Goal: Task Accomplishment & Management: Manage account settings

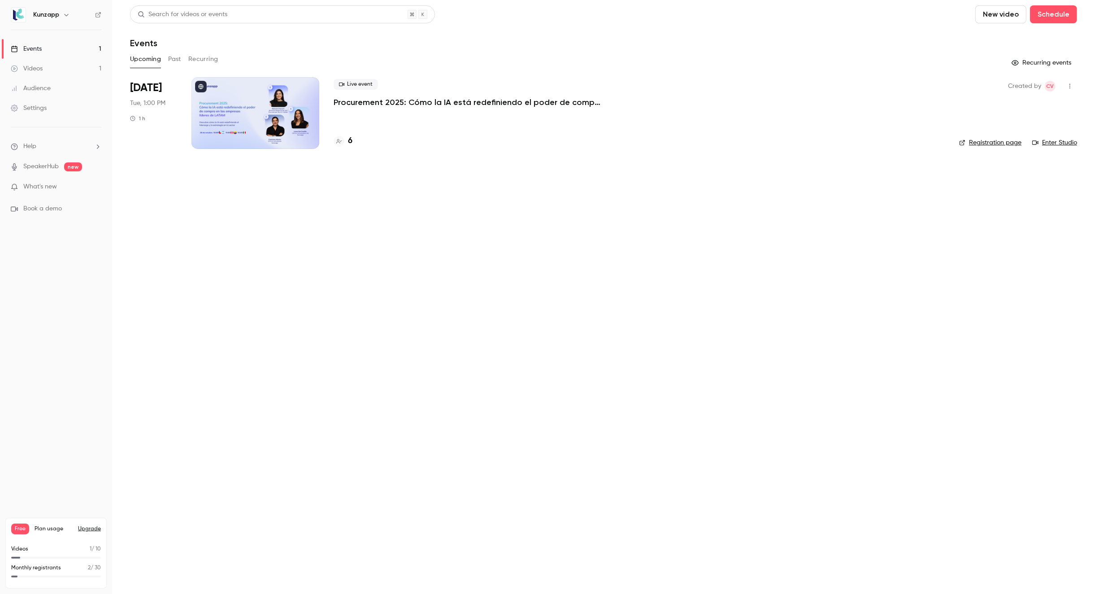
click at [491, 105] on p "Procurement 2025: Cómo la IA está redefiniendo el poder de compra en las empres…" at bounding box center [468, 102] width 269 height 11
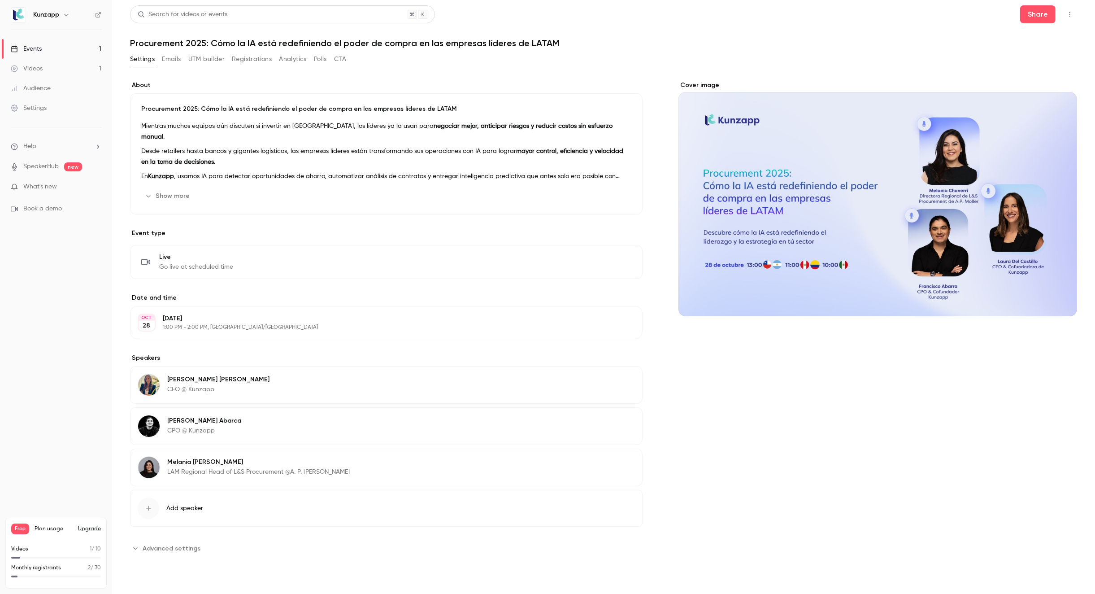
click at [861, 180] on div "Cover image" at bounding box center [878, 199] width 399 height 236
click at [0, 0] on input "Cover image" at bounding box center [0, 0] width 0 height 0
click at [1033, 23] on header "Search for videos or events Share Procurement 2025: Cómo la IA está redefiniend…" at bounding box center [603, 26] width 947 height 43
click at [1028, 20] on button "Share" at bounding box center [1038, 14] width 35 height 18
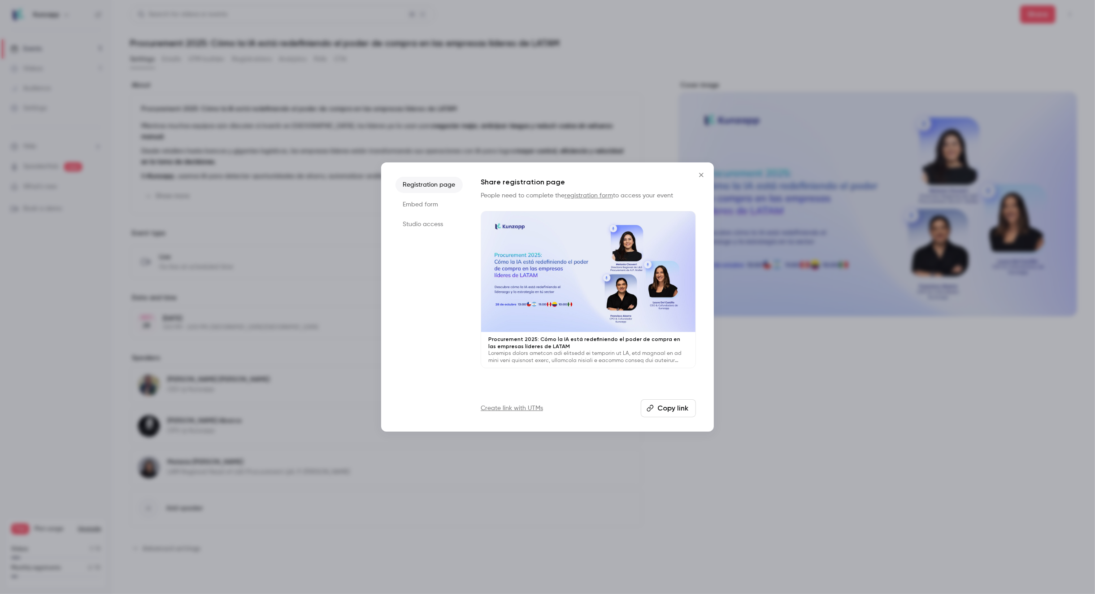
click at [671, 410] on button "Copy link" at bounding box center [668, 408] width 55 height 18
click at [698, 175] on icon "Close" at bounding box center [701, 174] width 11 height 7
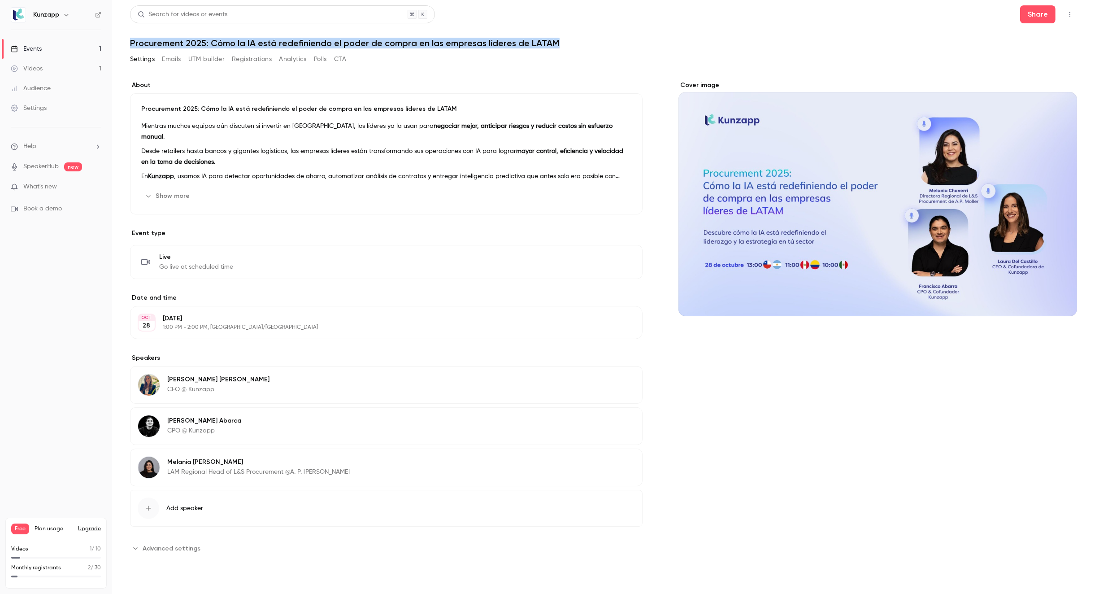
drag, startPoint x: 145, startPoint y: 41, endPoint x: 579, endPoint y: 44, distance: 434.3
click at [579, 44] on main "Search for videos or events Share Procurement 2025: Cómo la IA está redefiniend…" at bounding box center [603, 297] width 983 height 594
copy h1 "Procurement 2025: Cómo la IA está redefiniendo el poder de compra en las empres…"
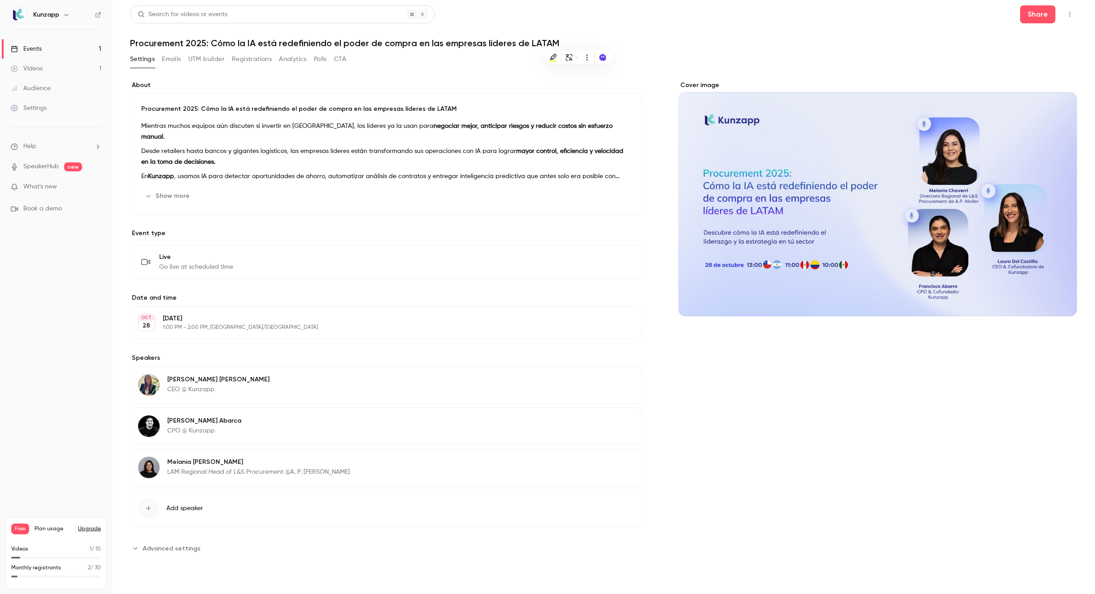
click at [732, 30] on header "Search for videos or events Share Procurement 2025: Cómo la IA está redefiniend…" at bounding box center [603, 26] width 947 height 43
click at [1062, 11] on div "Share" at bounding box center [1049, 14] width 57 height 18
click at [1069, 12] on icon "button" at bounding box center [1070, 14] width 7 height 6
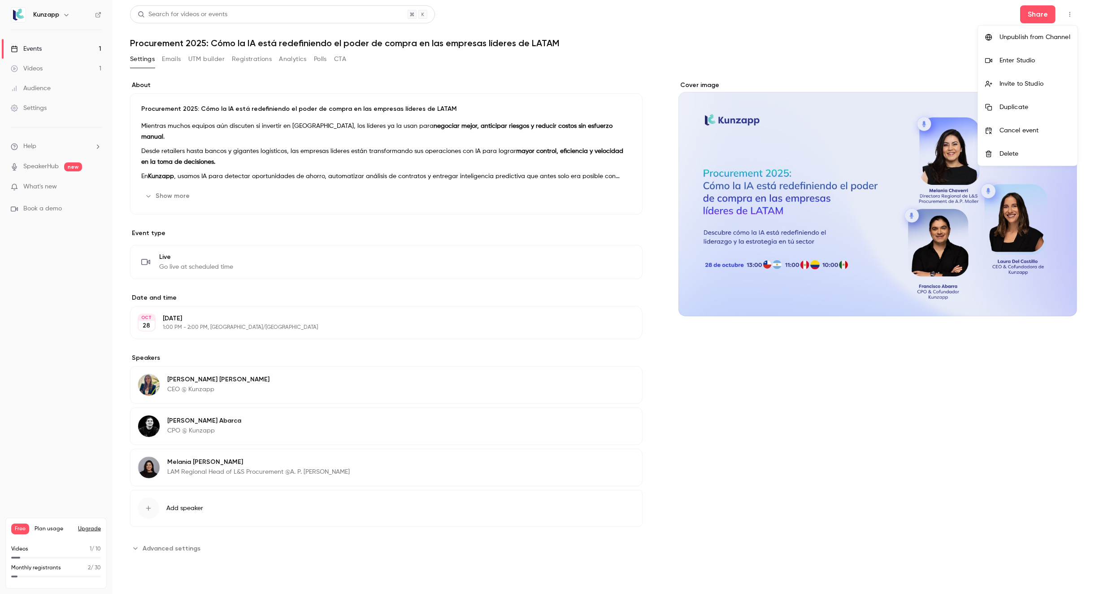
click at [344, 79] on div at bounding box center [547, 297] width 1095 height 594
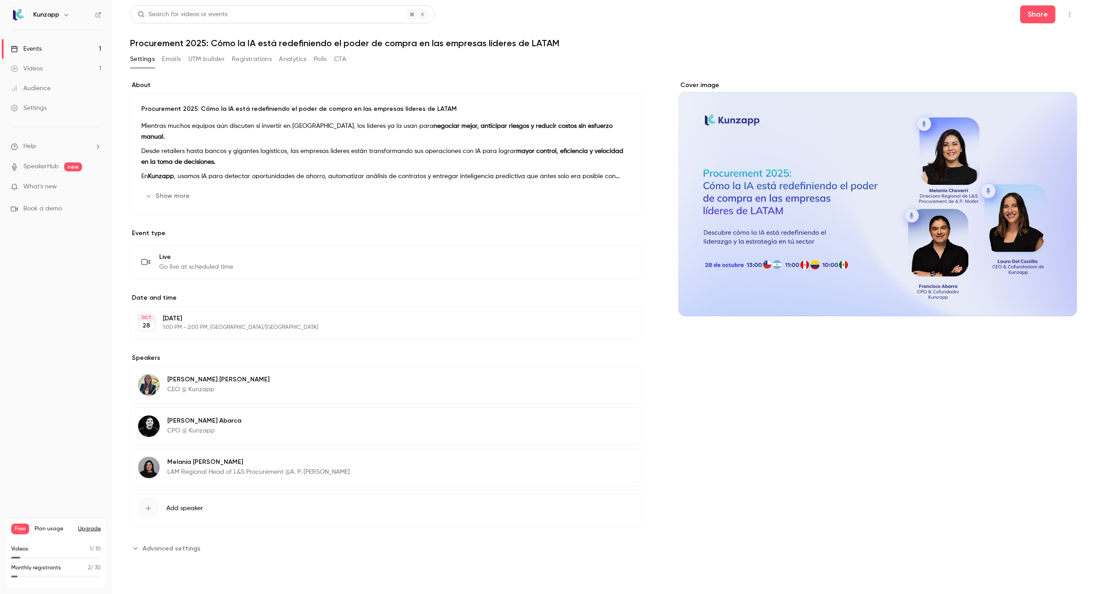
click at [171, 60] on button "Emails" at bounding box center [171, 59] width 19 height 14
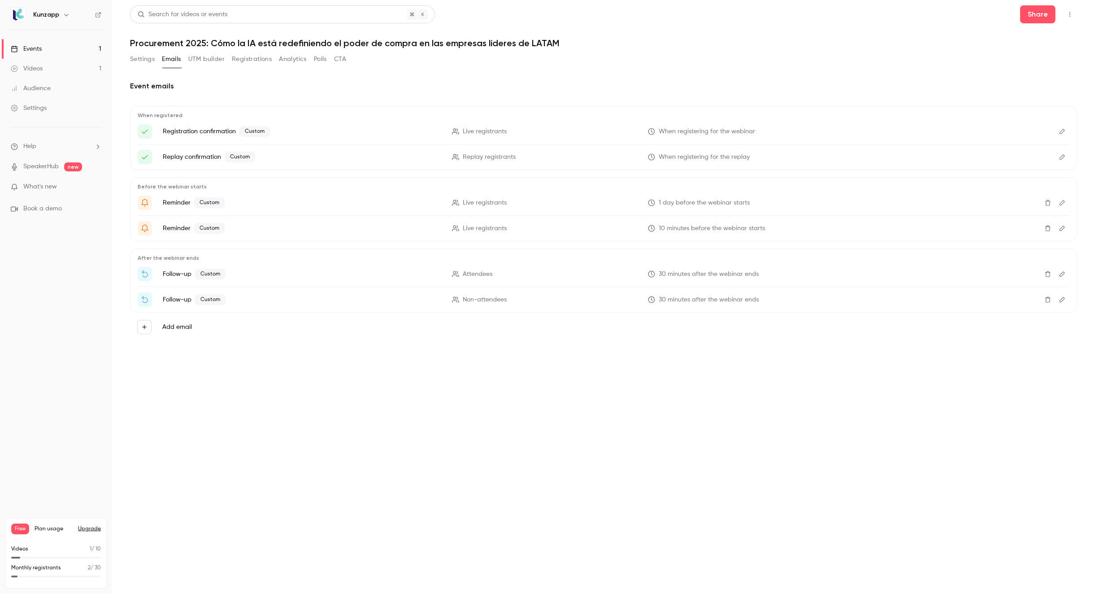
click at [205, 61] on button "UTM builder" at bounding box center [206, 59] width 36 height 14
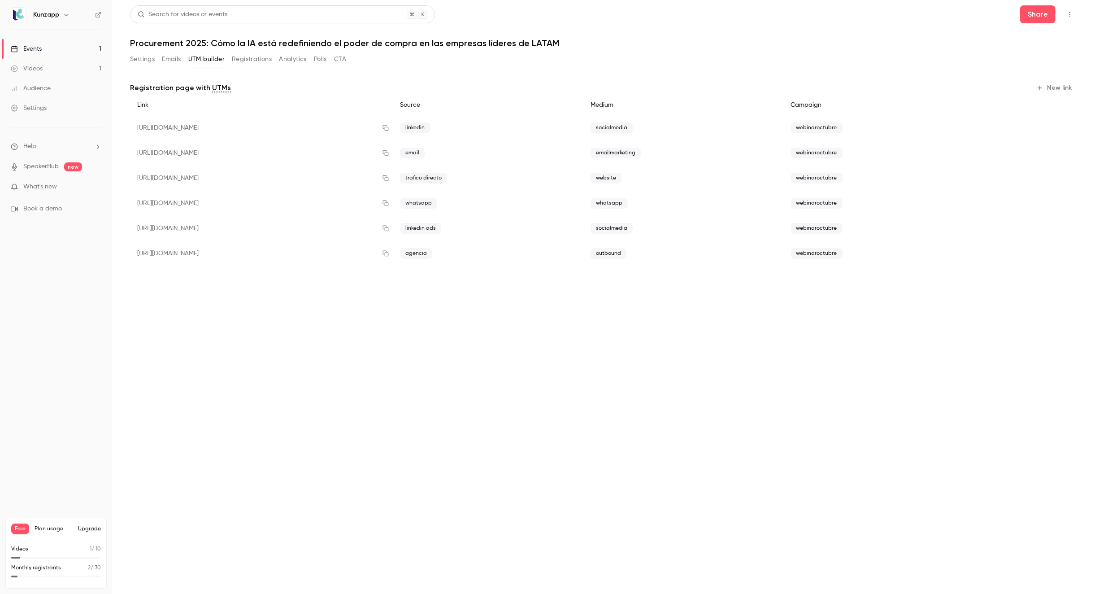
click at [257, 62] on button "Registrations" at bounding box center [252, 59] width 40 height 14
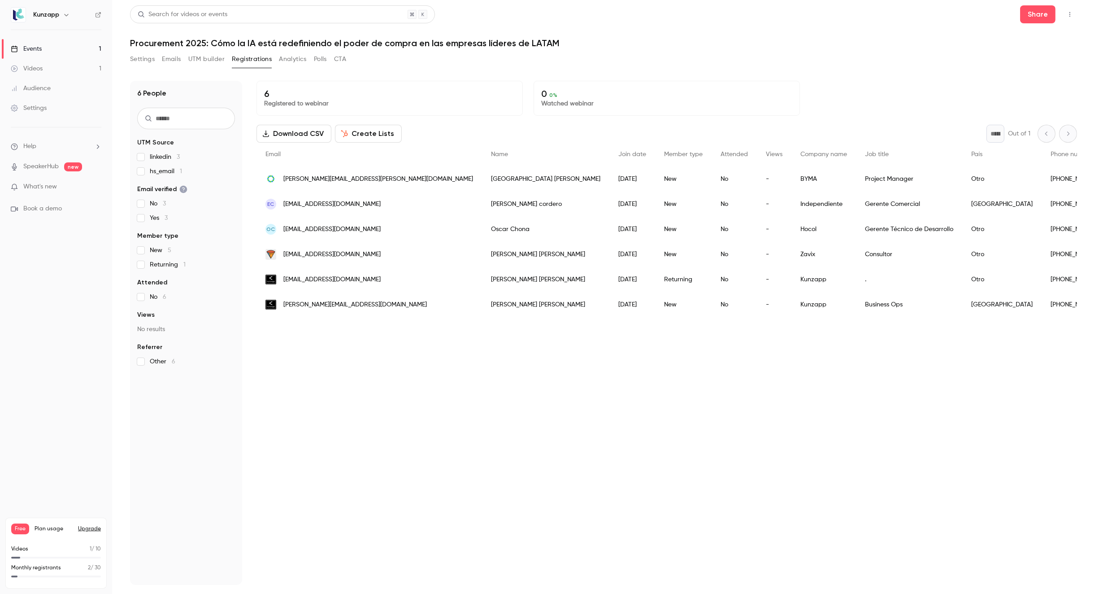
click at [291, 59] on button "Analytics" at bounding box center [293, 59] width 28 height 14
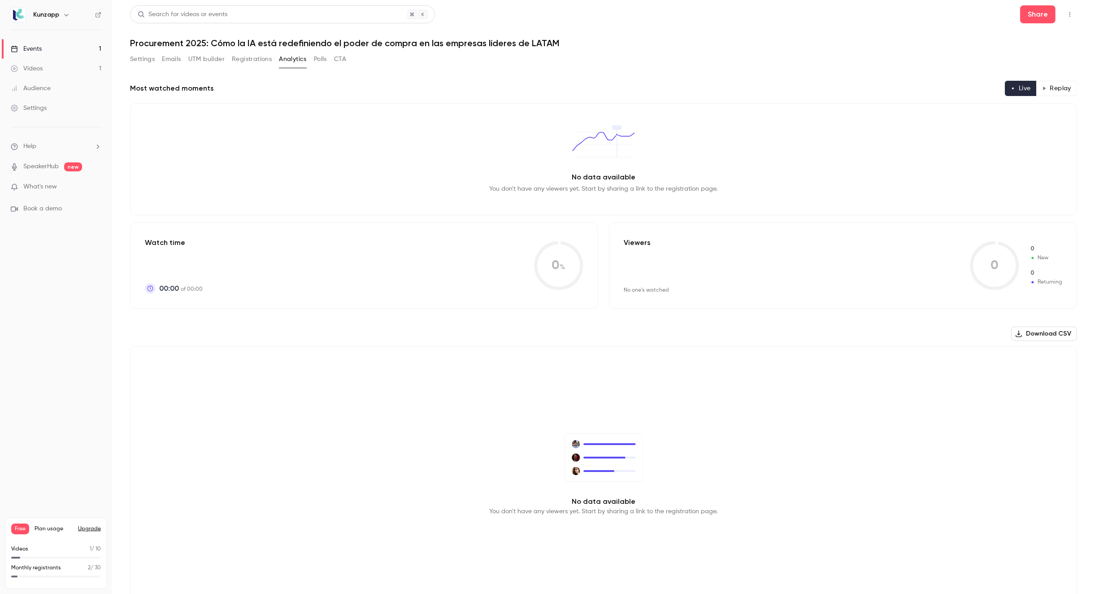
click at [318, 60] on button "Polls" at bounding box center [320, 59] width 13 height 14
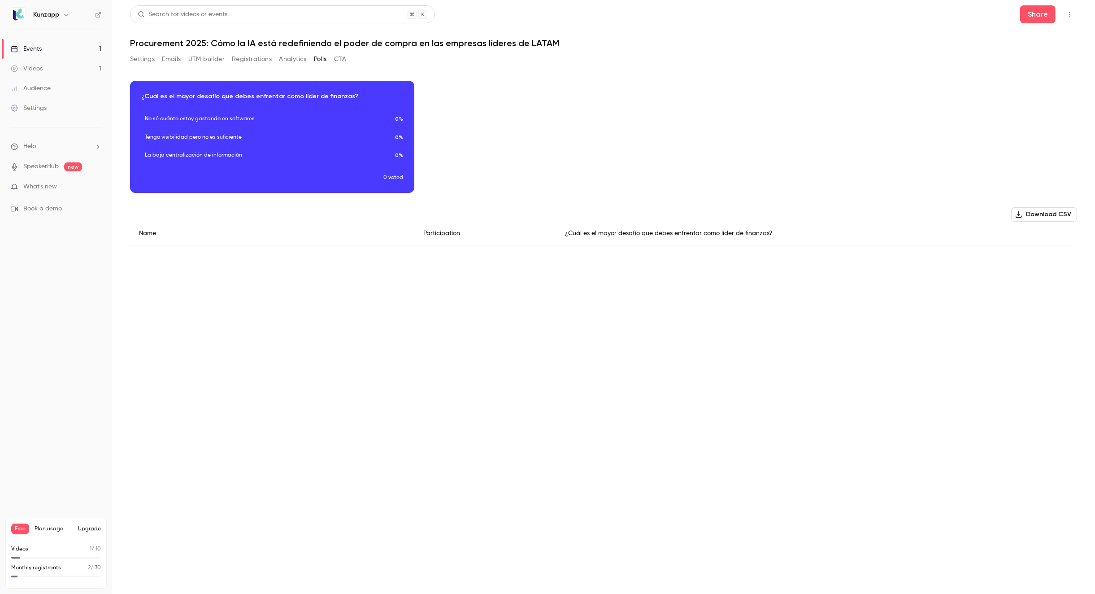
click at [341, 63] on button "CTA" at bounding box center [340, 59] width 12 height 14
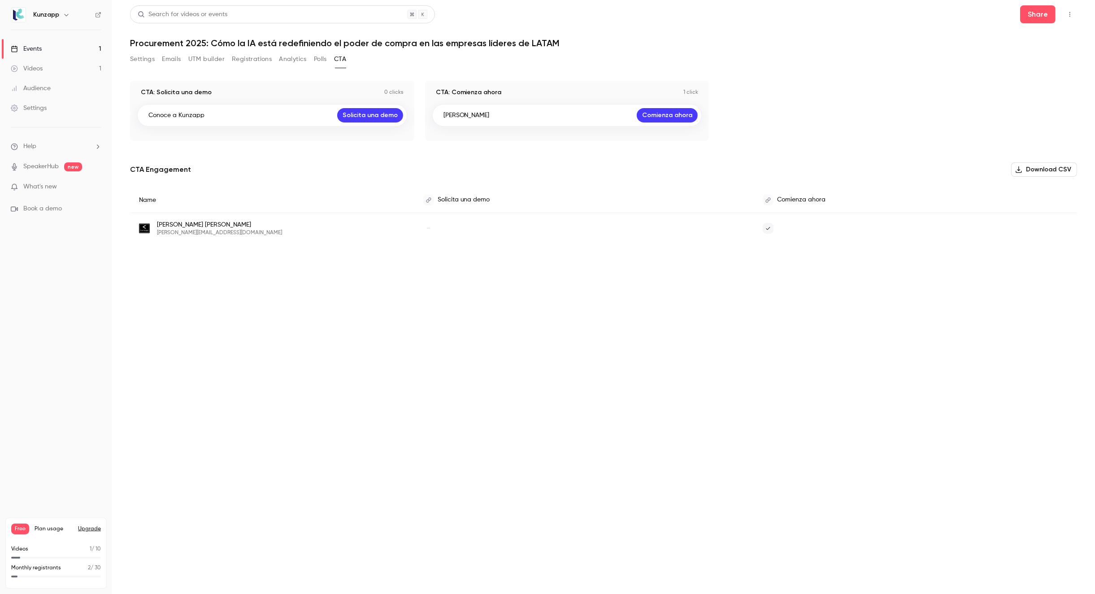
click at [142, 56] on button "Settings" at bounding box center [142, 59] width 25 height 14
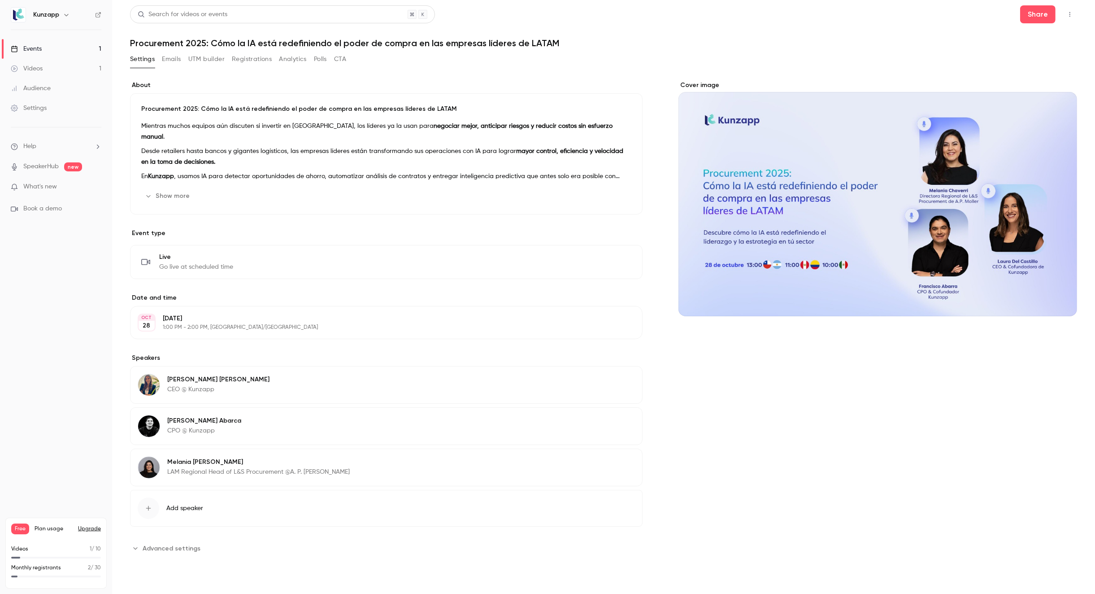
click at [652, 301] on div "About Procurement 2025: Cómo la IA está redefiniendo el poder de compra en las …" at bounding box center [603, 318] width 947 height 475
click at [1041, 14] on button "Share" at bounding box center [1038, 14] width 35 height 18
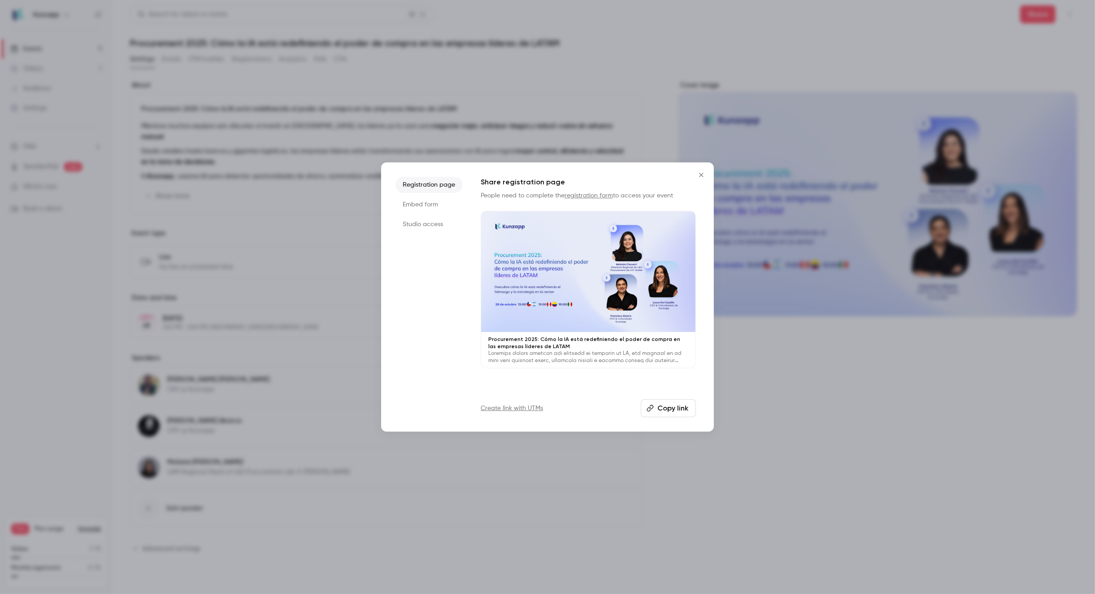
click at [432, 203] on li "Embed form" at bounding box center [429, 204] width 67 height 16
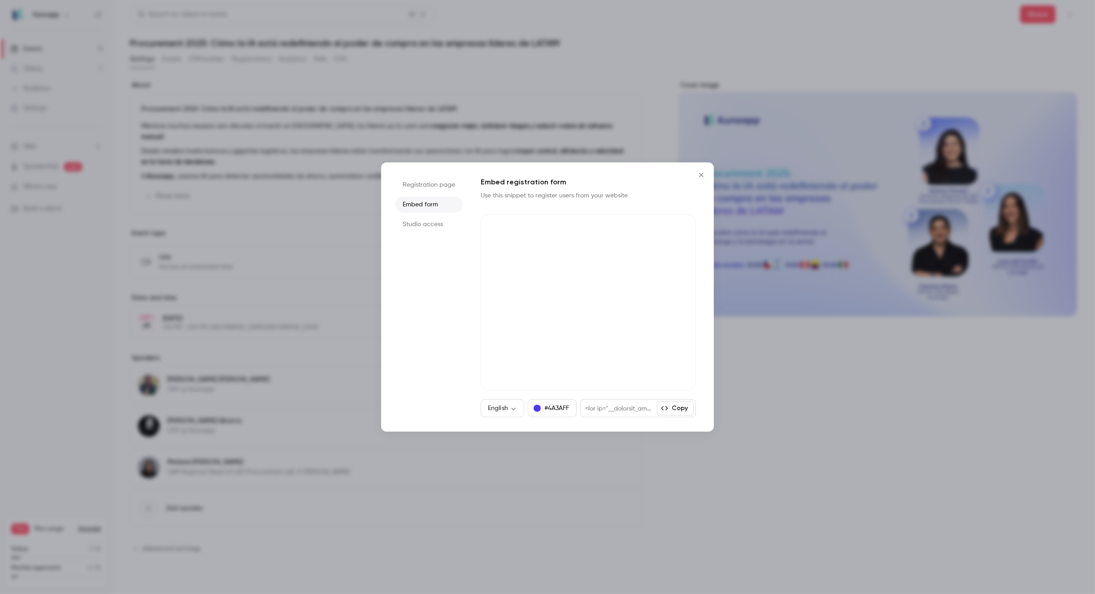
click at [423, 227] on li "Studio access" at bounding box center [429, 224] width 67 height 16
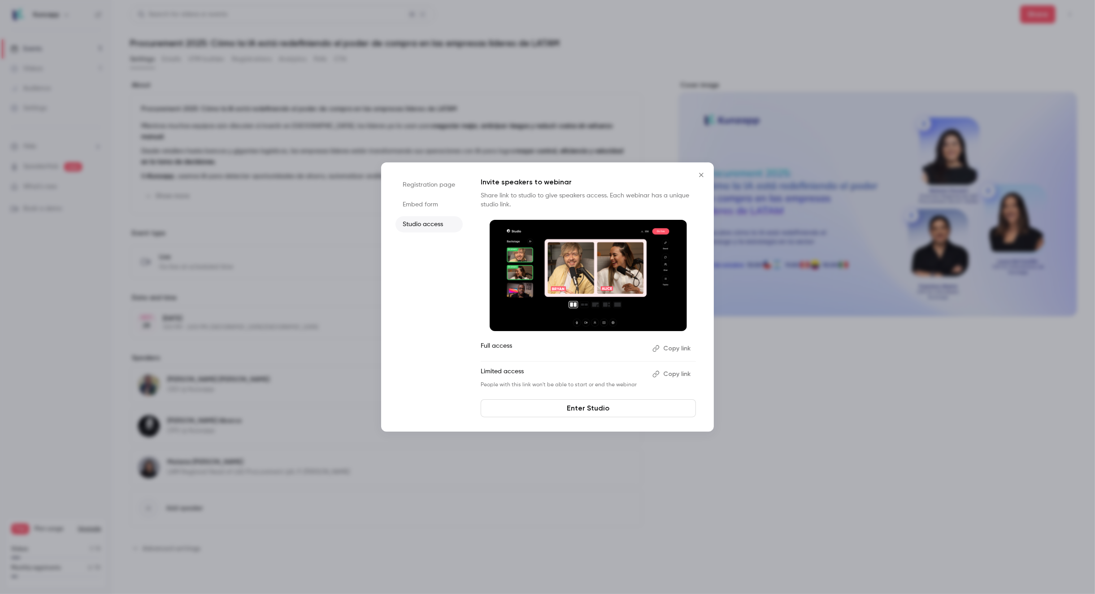
click at [426, 207] on li "Embed form" at bounding box center [429, 204] width 67 height 16
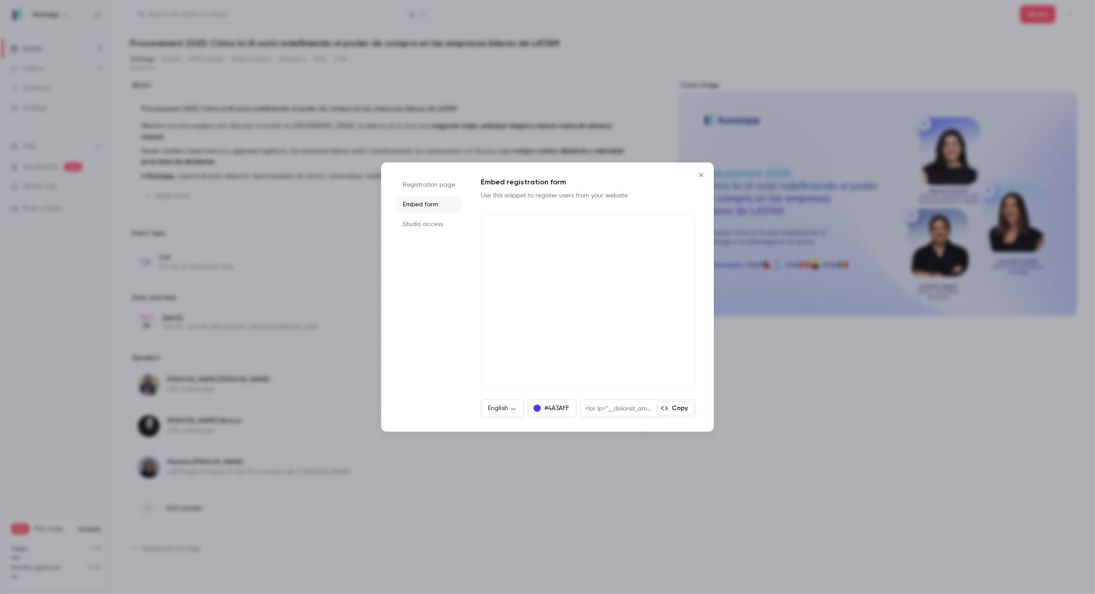
click at [417, 221] on li "Studio access" at bounding box center [429, 224] width 67 height 16
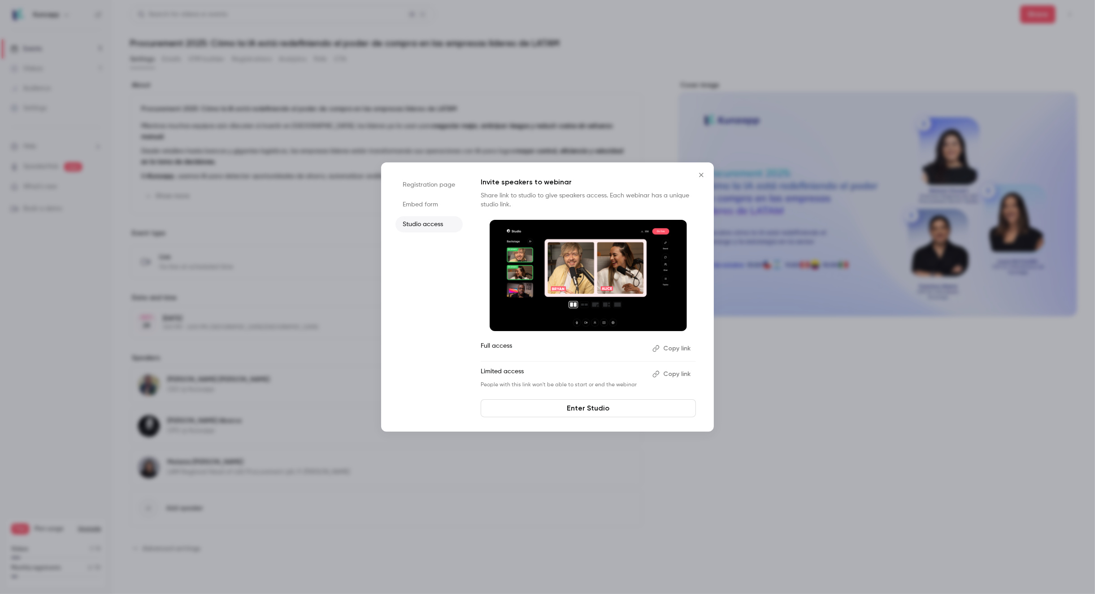
click at [419, 209] on li "Embed form" at bounding box center [429, 204] width 67 height 16
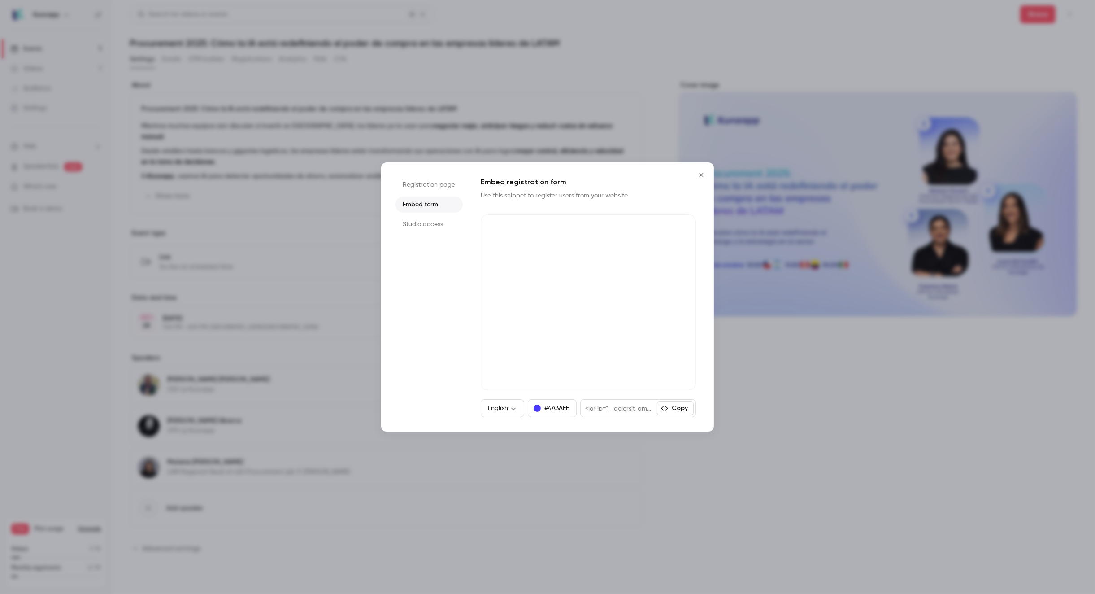
click at [416, 184] on li "Registration page" at bounding box center [429, 185] width 67 height 16
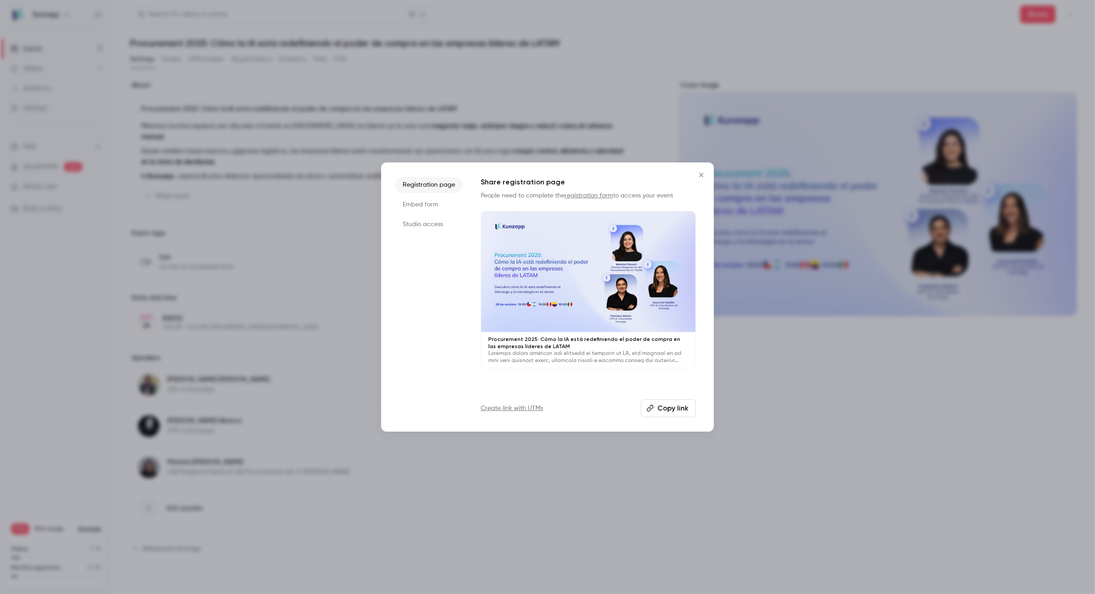
click at [703, 175] on icon "Close" at bounding box center [701, 174] width 11 height 7
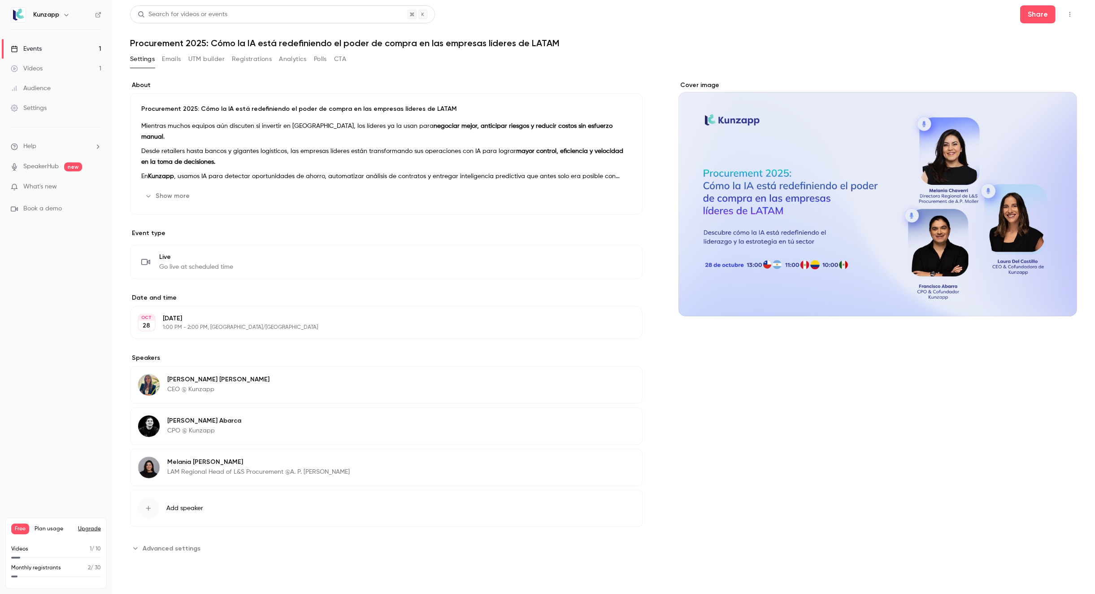
click at [170, 200] on button "Show more" at bounding box center [168, 196] width 54 height 14
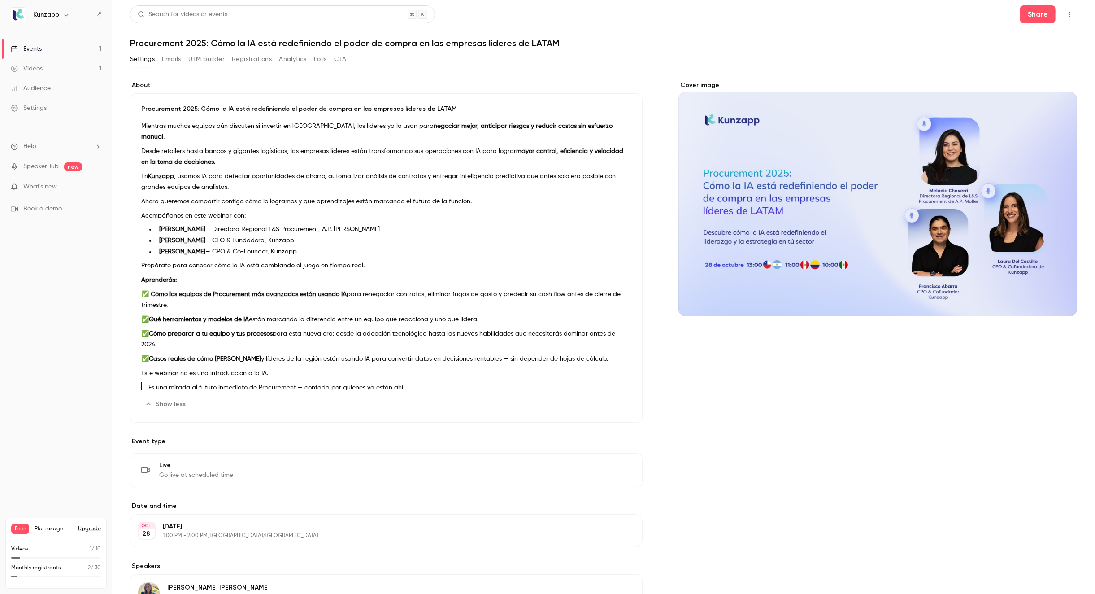
drag, startPoint x: 139, startPoint y: 269, endPoint x: 597, endPoint y: 348, distance: 464.3
click at [597, 348] on div "Procurement 2025: Cómo la IA está redefiniendo el poder de compra en las empres…" at bounding box center [386, 257] width 513 height 329
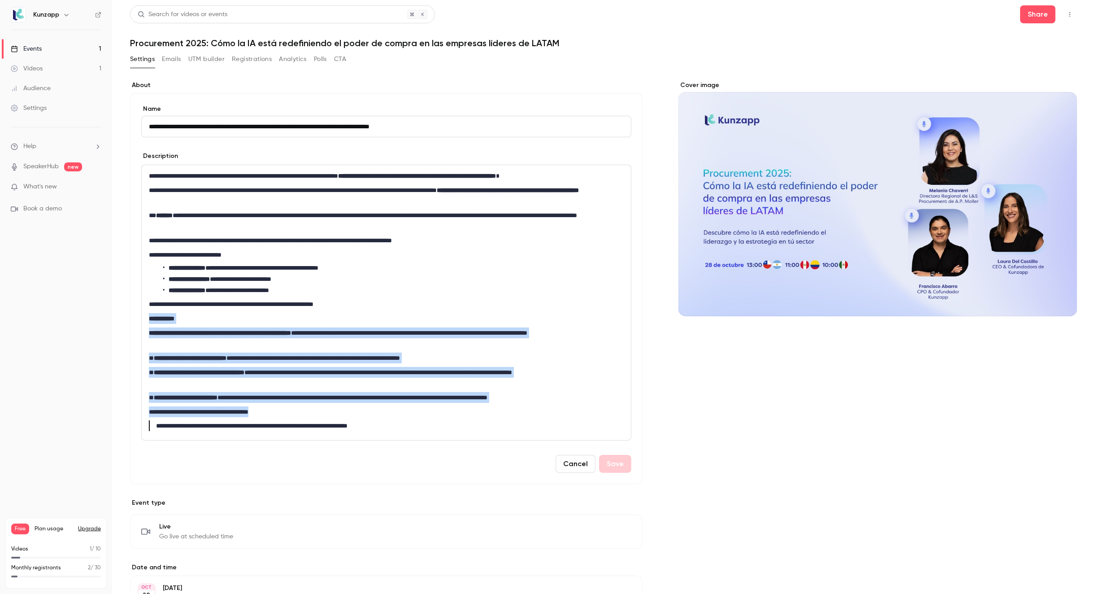
drag, startPoint x: 150, startPoint y: 317, endPoint x: 449, endPoint y: 409, distance: 313.0
click at [449, 409] on div "**********" at bounding box center [386, 302] width 489 height 275
copy div "**********"
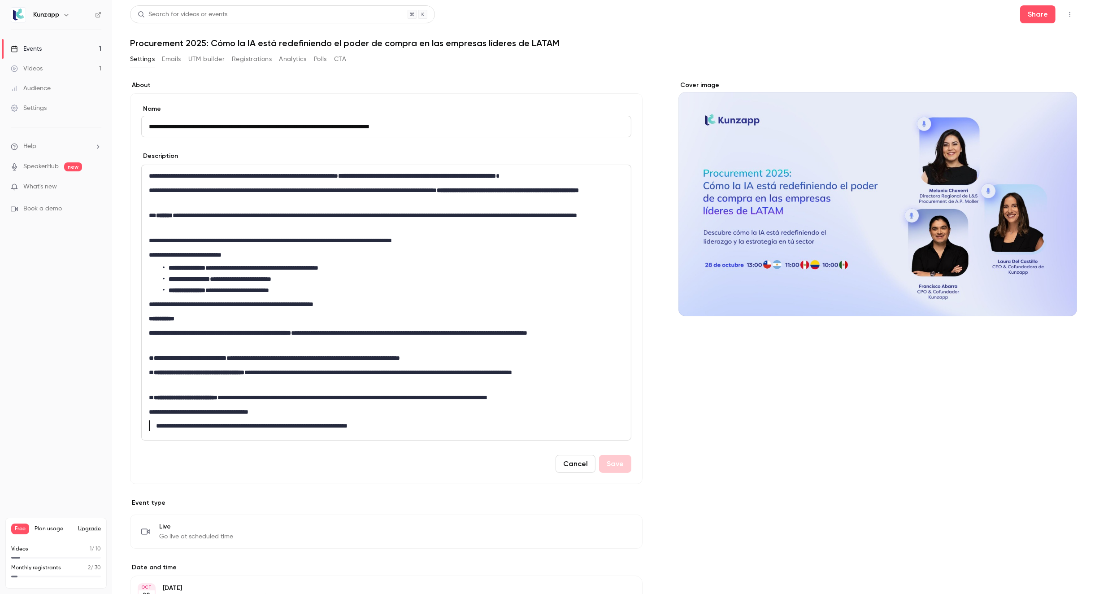
click at [659, 400] on div "**********" at bounding box center [603, 453] width 947 height 744
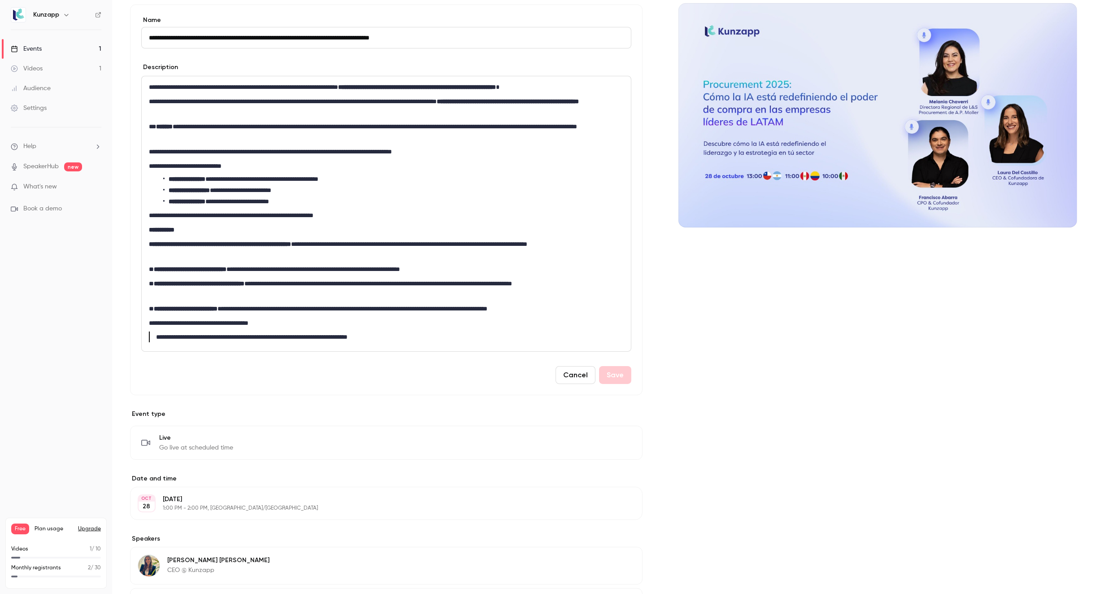
scroll to position [23, 0]
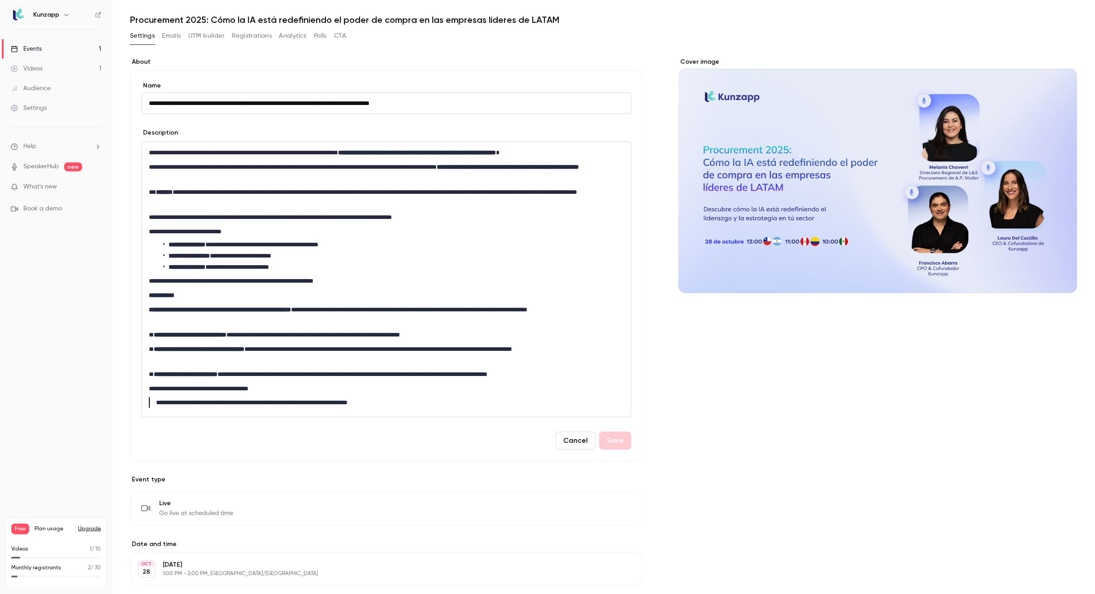
click at [259, 33] on button "Registrations" at bounding box center [252, 36] width 40 height 14
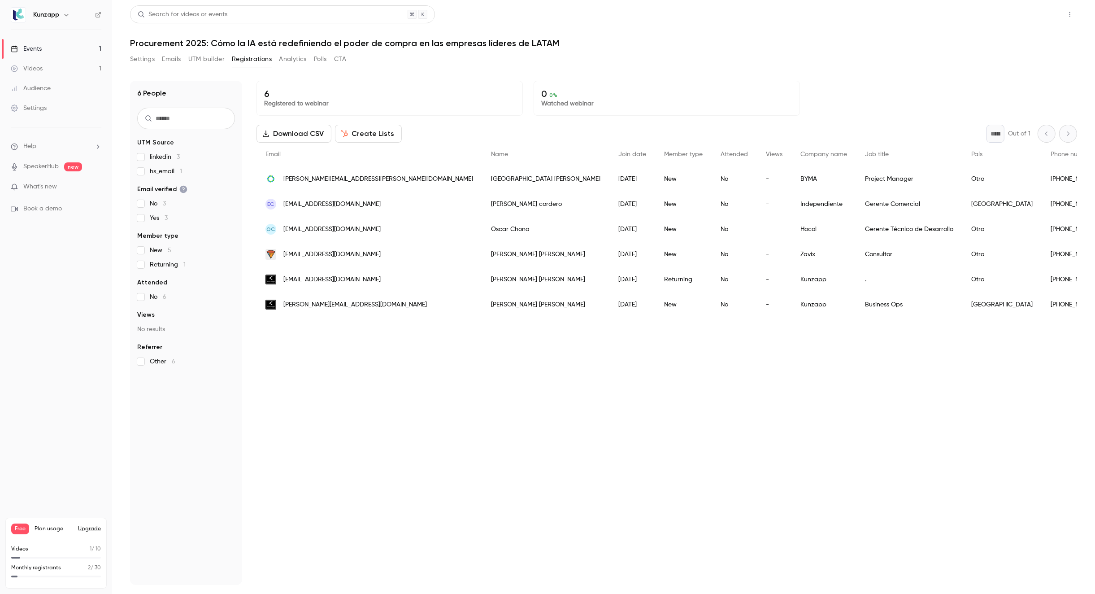
click at [1037, 12] on button "Share" at bounding box center [1038, 14] width 35 height 18
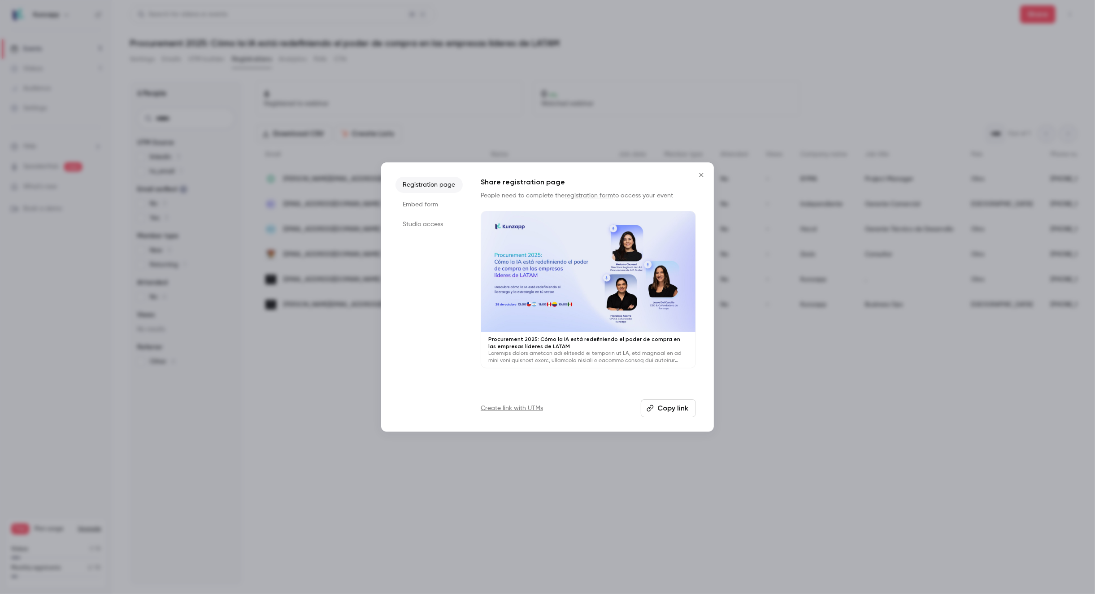
click at [670, 409] on button "Copy link" at bounding box center [668, 408] width 55 height 18
